Goal: Download file/media

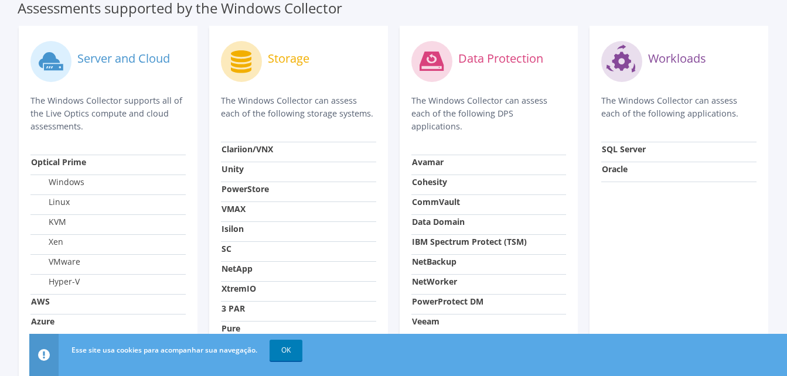
scroll to position [529, 0]
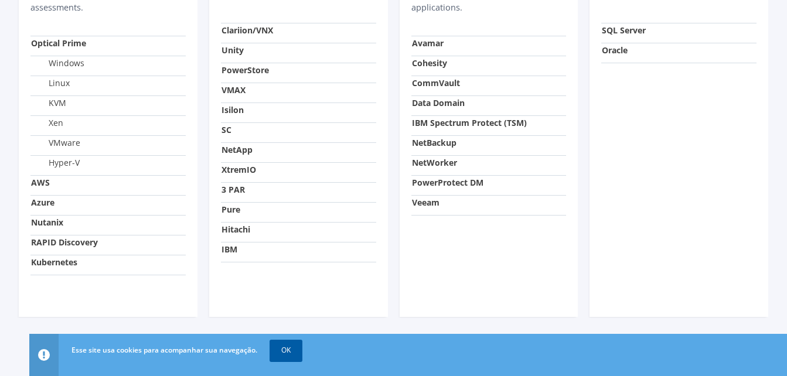
click at [287, 353] on link "OK" at bounding box center [286, 350] width 33 height 21
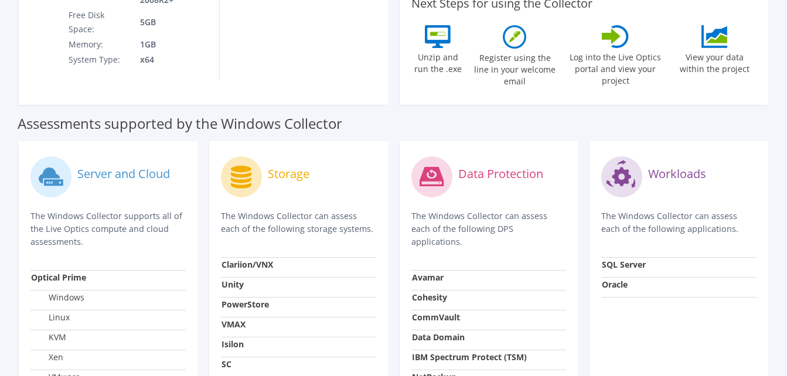
scroll to position [2, 0]
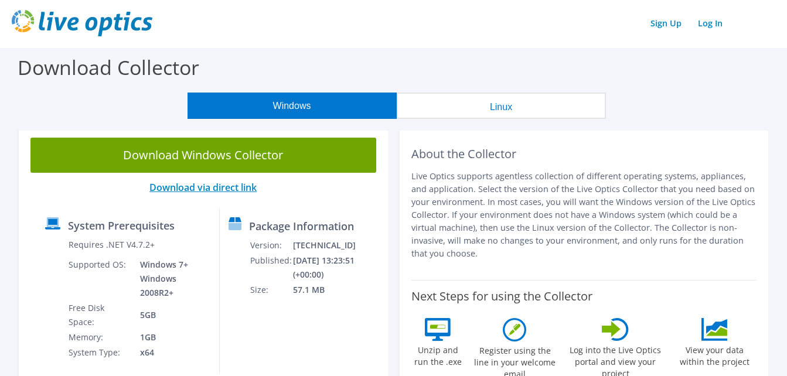
click at [248, 192] on link "Download via direct link" at bounding box center [202, 187] width 107 height 13
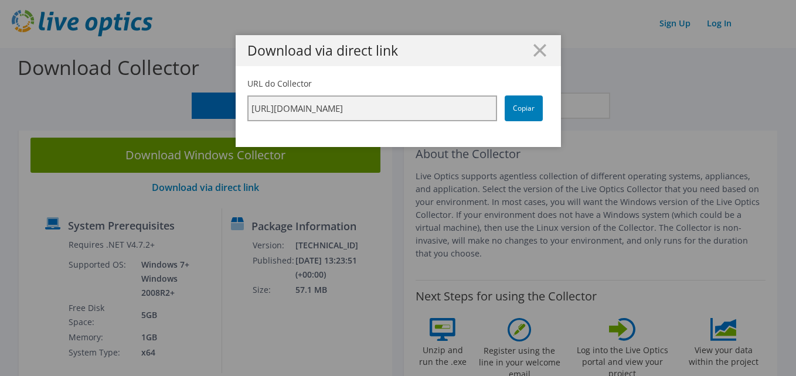
click at [352, 107] on input "[URL][DOMAIN_NAME]" at bounding box center [372, 109] width 250 height 26
click at [510, 107] on link "Copiar" at bounding box center [524, 109] width 38 height 26
click at [537, 54] on icon at bounding box center [539, 50] width 13 height 13
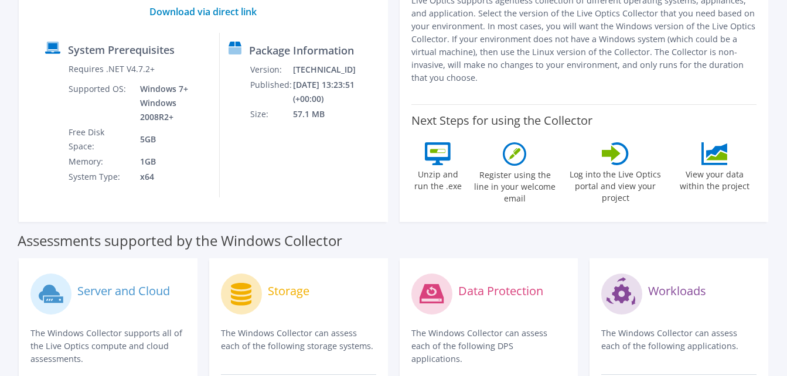
scroll to position [0, 0]
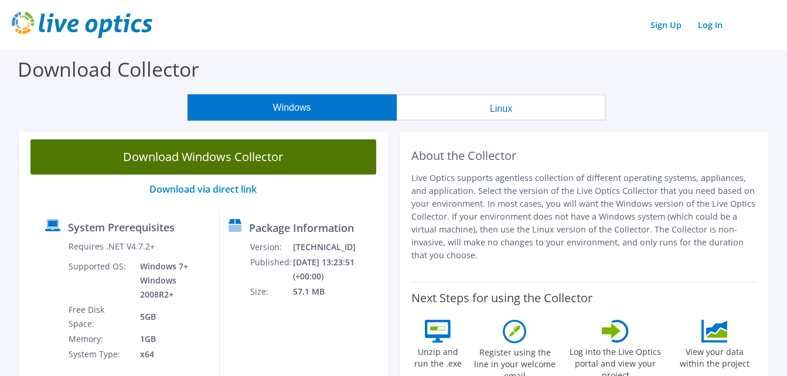
click at [264, 151] on link "Download Windows Collector" at bounding box center [203, 156] width 346 height 35
